Goal: Information Seeking & Learning: Learn about a topic

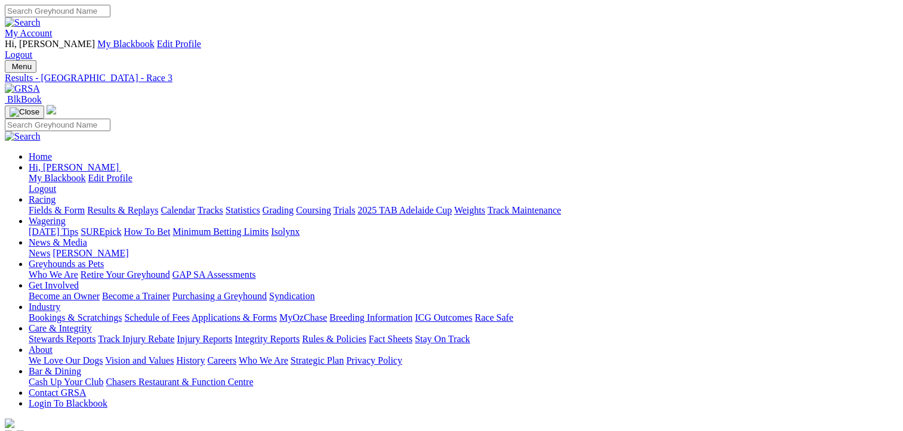
click at [57, 205] on link "Fields & Form" at bounding box center [57, 210] width 56 height 10
click at [127, 205] on link "Results & Replays" at bounding box center [122, 210] width 71 height 10
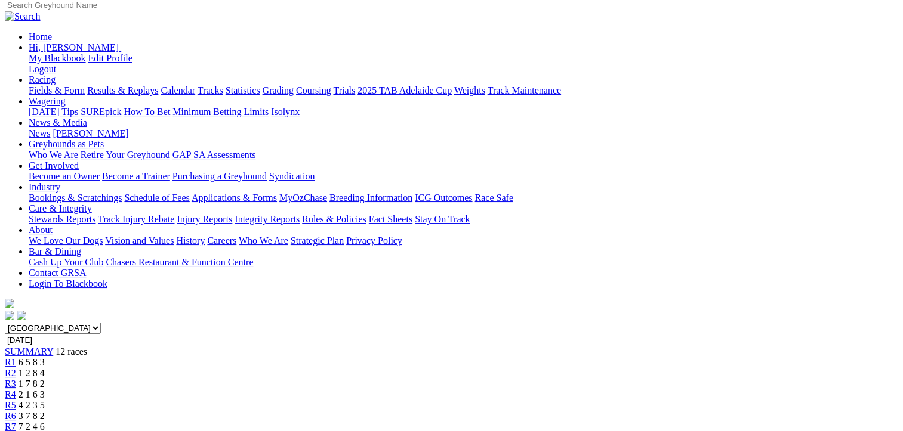
scroll to position [60, 0]
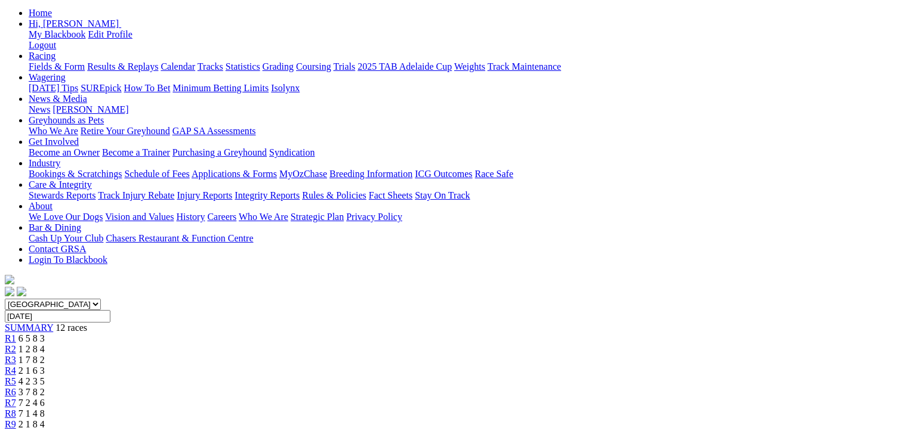
scroll to position [179, 0]
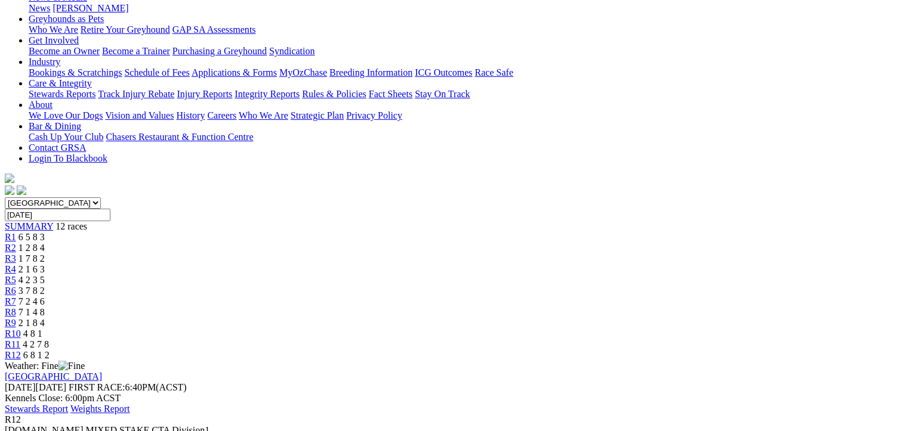
scroll to position [0, 0]
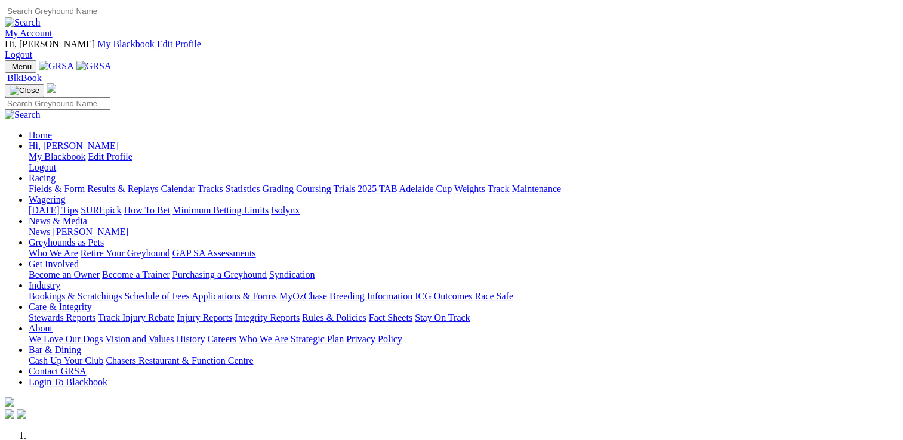
click at [55, 173] on link "Racing" at bounding box center [42, 178] width 27 height 10
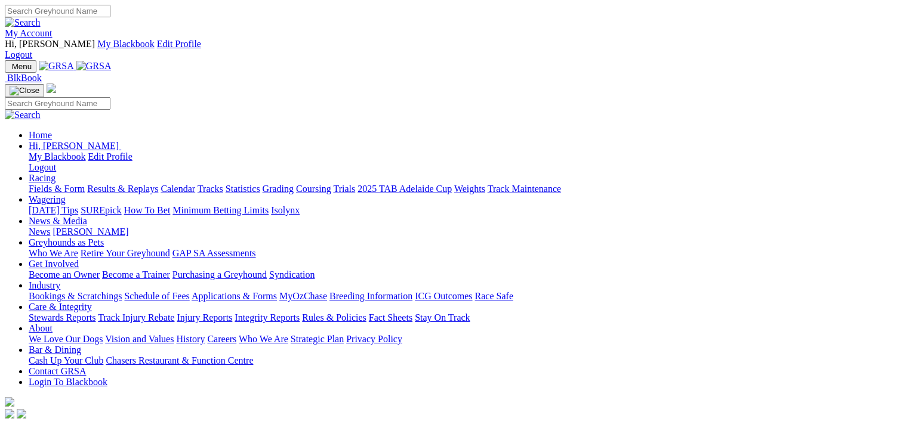
click at [54, 184] on link "Fields & Form" at bounding box center [57, 189] width 56 height 10
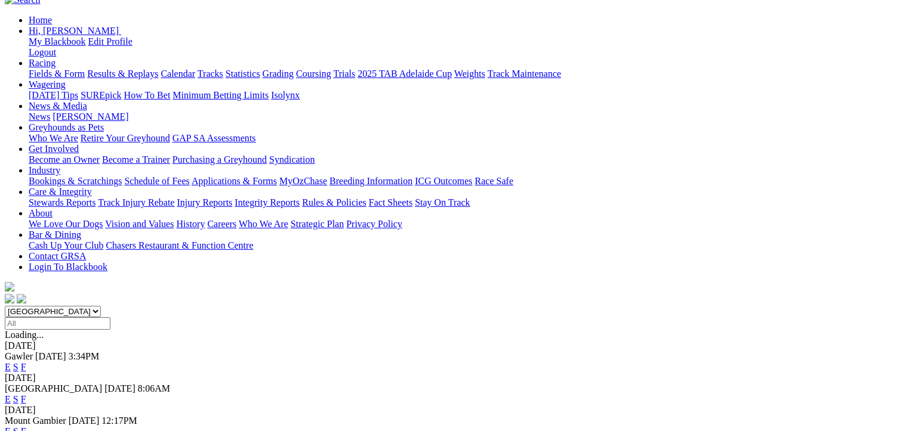
scroll to position [179, 0]
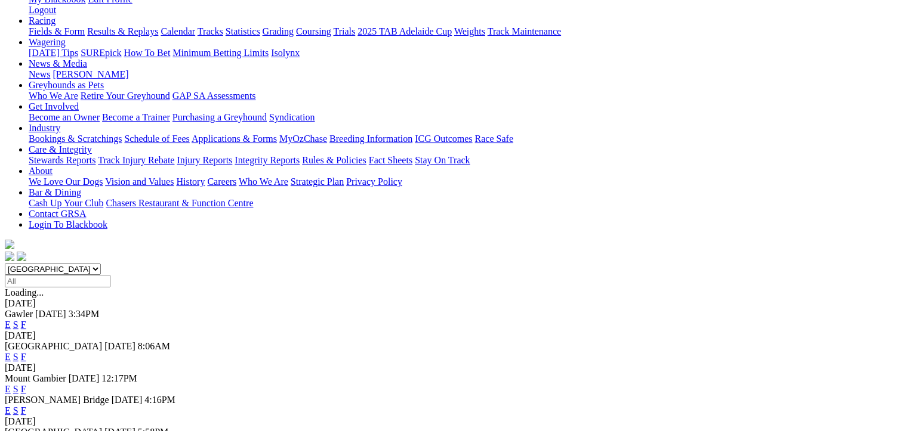
click at [26, 320] on link "F" at bounding box center [23, 325] width 5 height 10
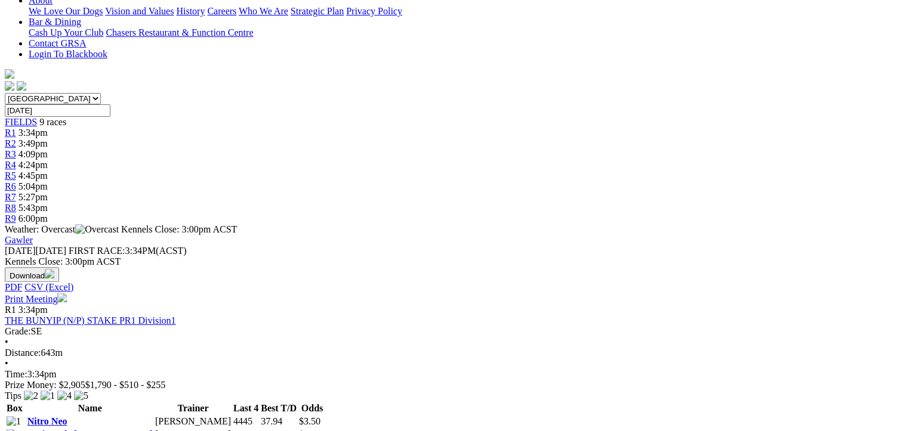
scroll to position [418, 0]
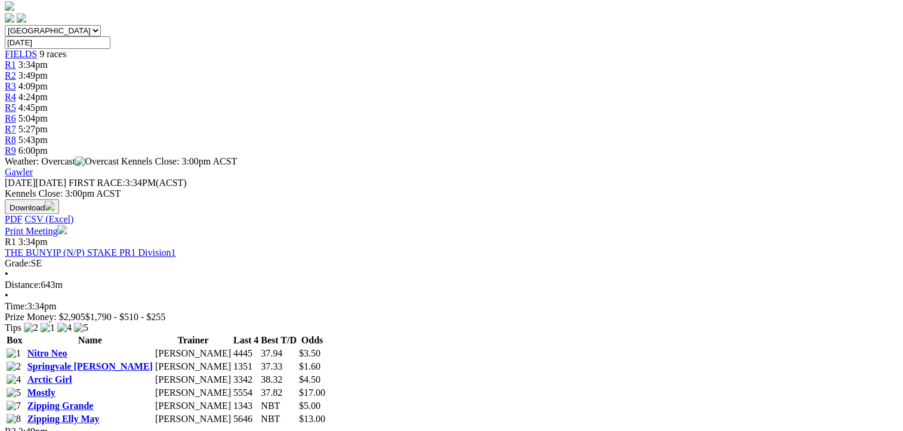
click at [100, 414] on link "Zipping Elly May" at bounding box center [63, 419] width 72 height 10
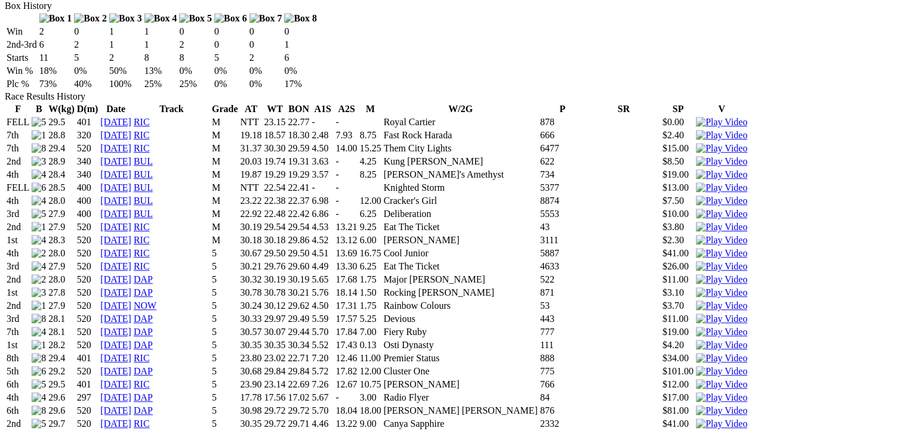
scroll to position [895, 0]
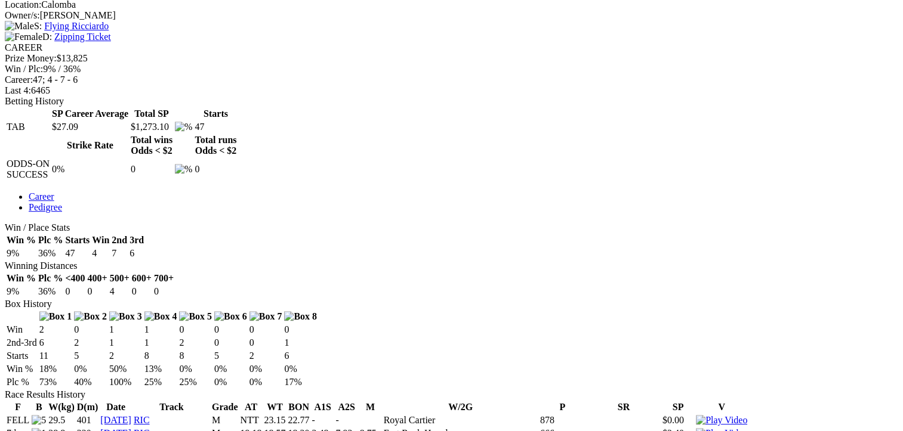
scroll to position [119, 0]
